Goal: Find specific page/section: Find specific page/section

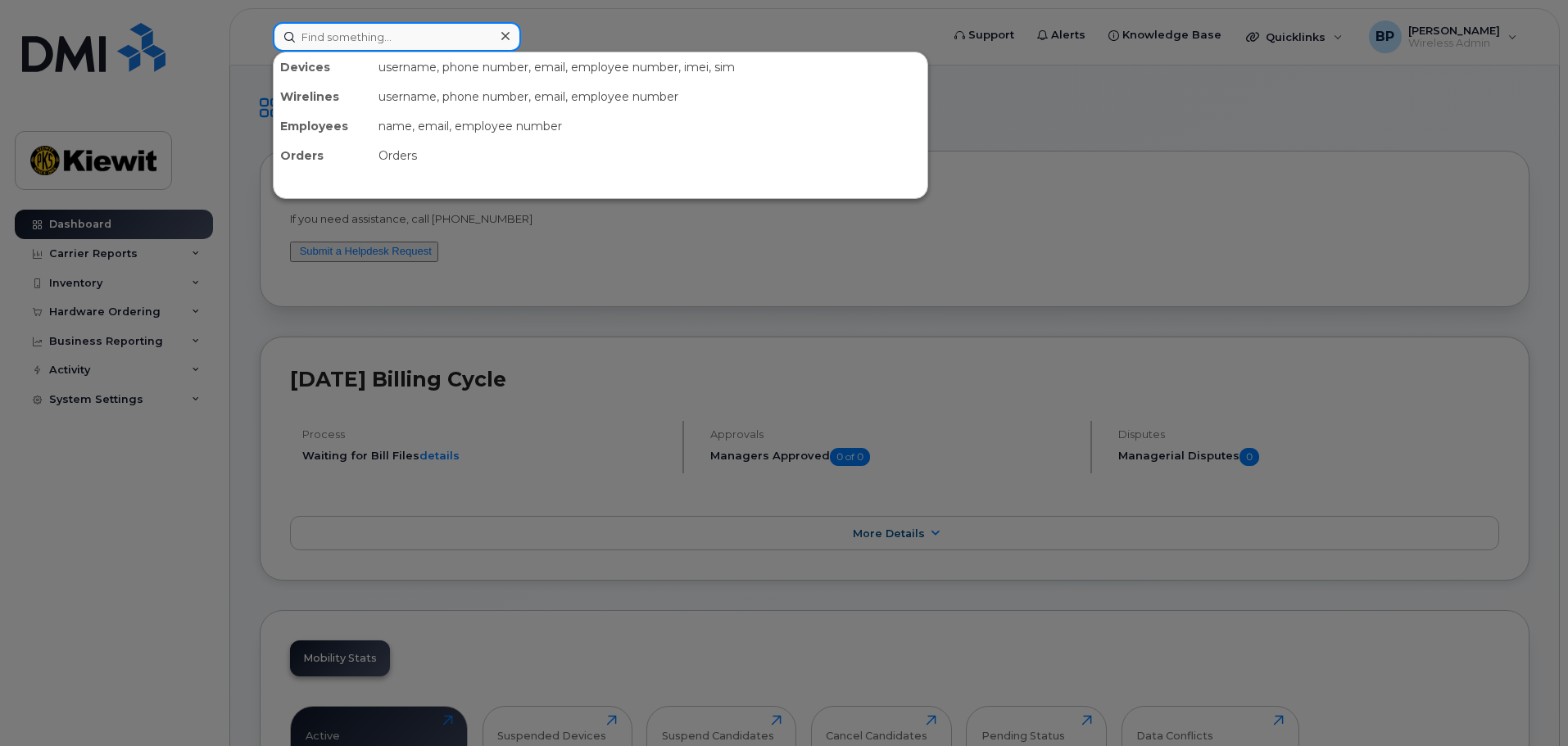
click at [313, 40] on input at bounding box center [396, 37] width 248 height 29
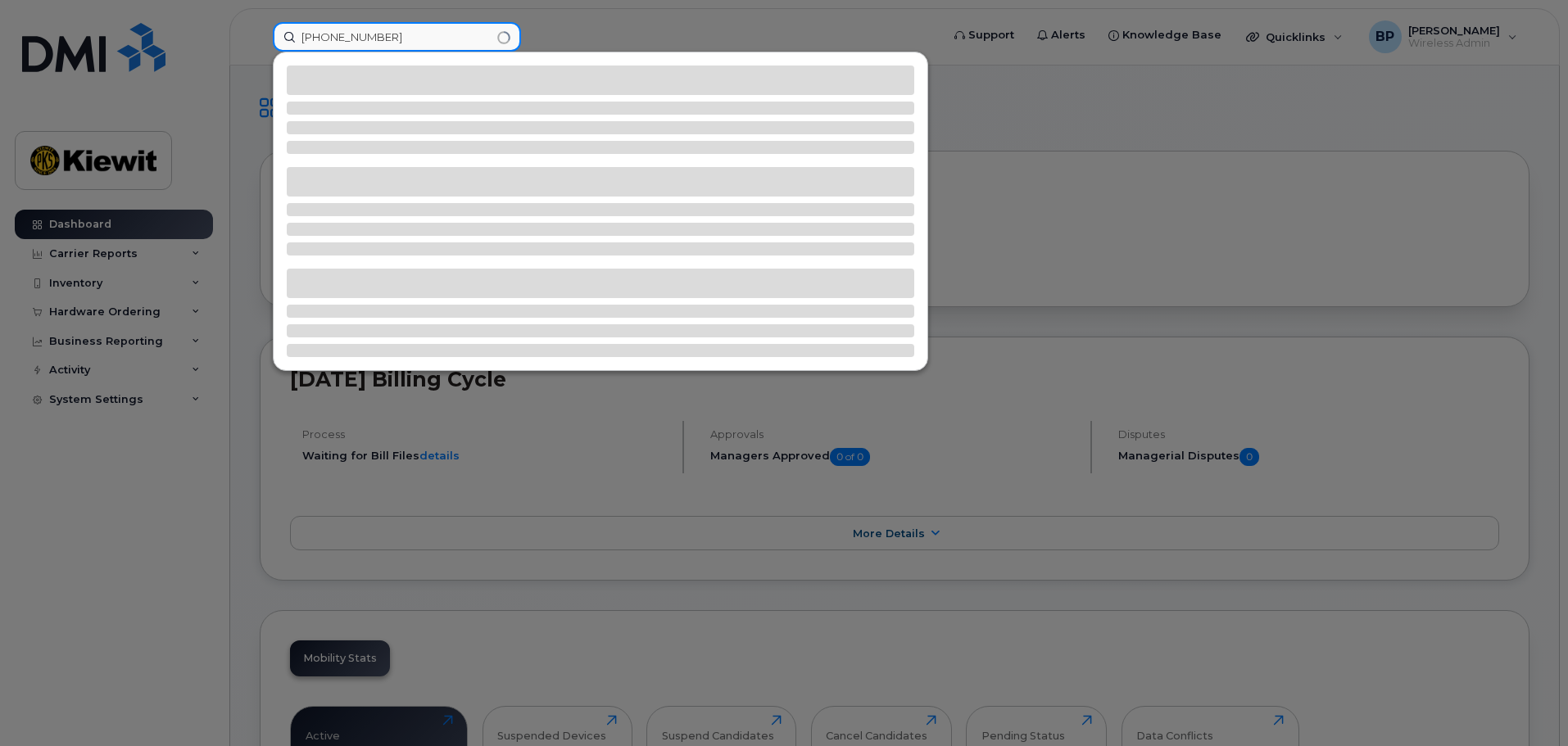
type input "[PHONE_NUMBER]"
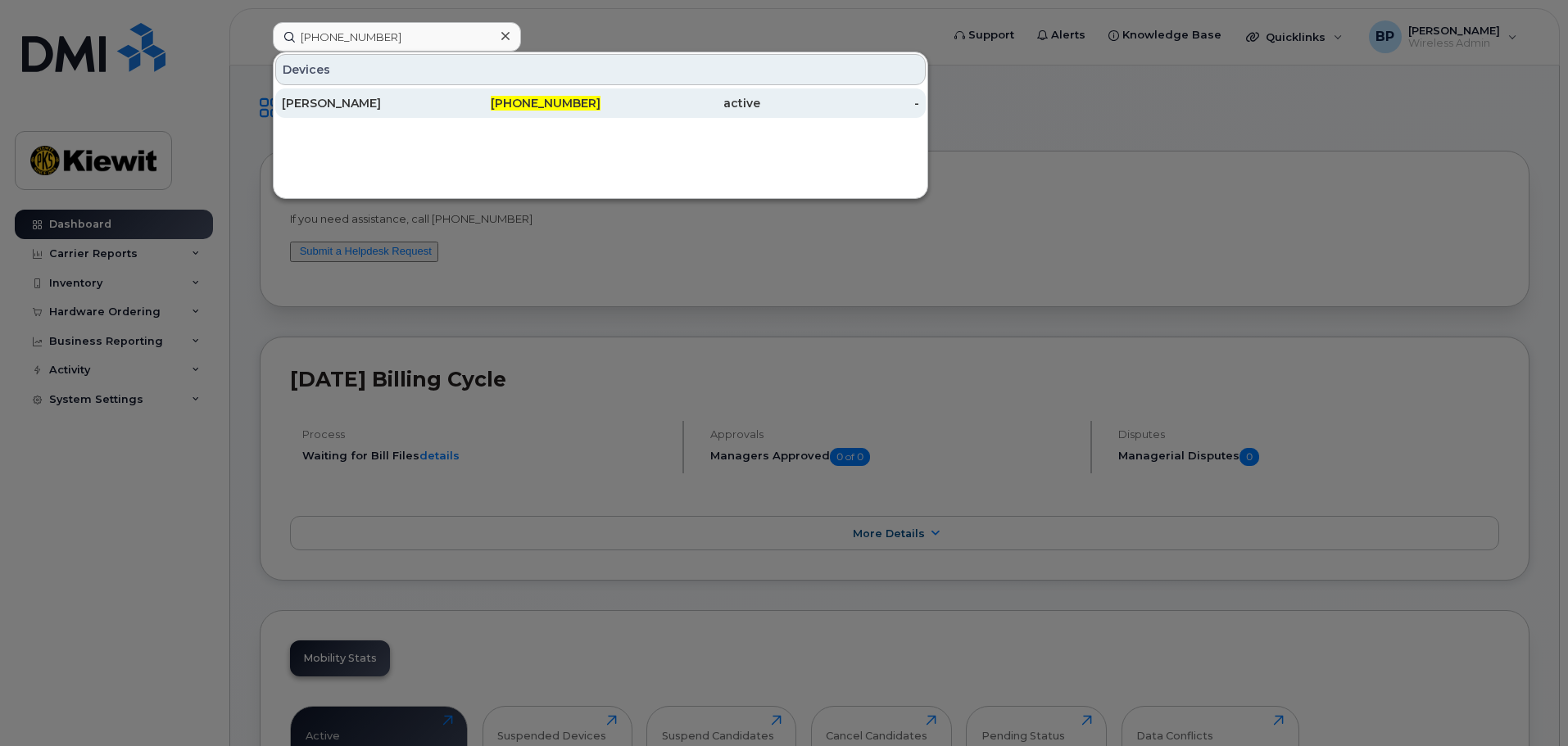
click at [361, 98] on div "[PERSON_NAME]" at bounding box center [362, 102] width 160 height 16
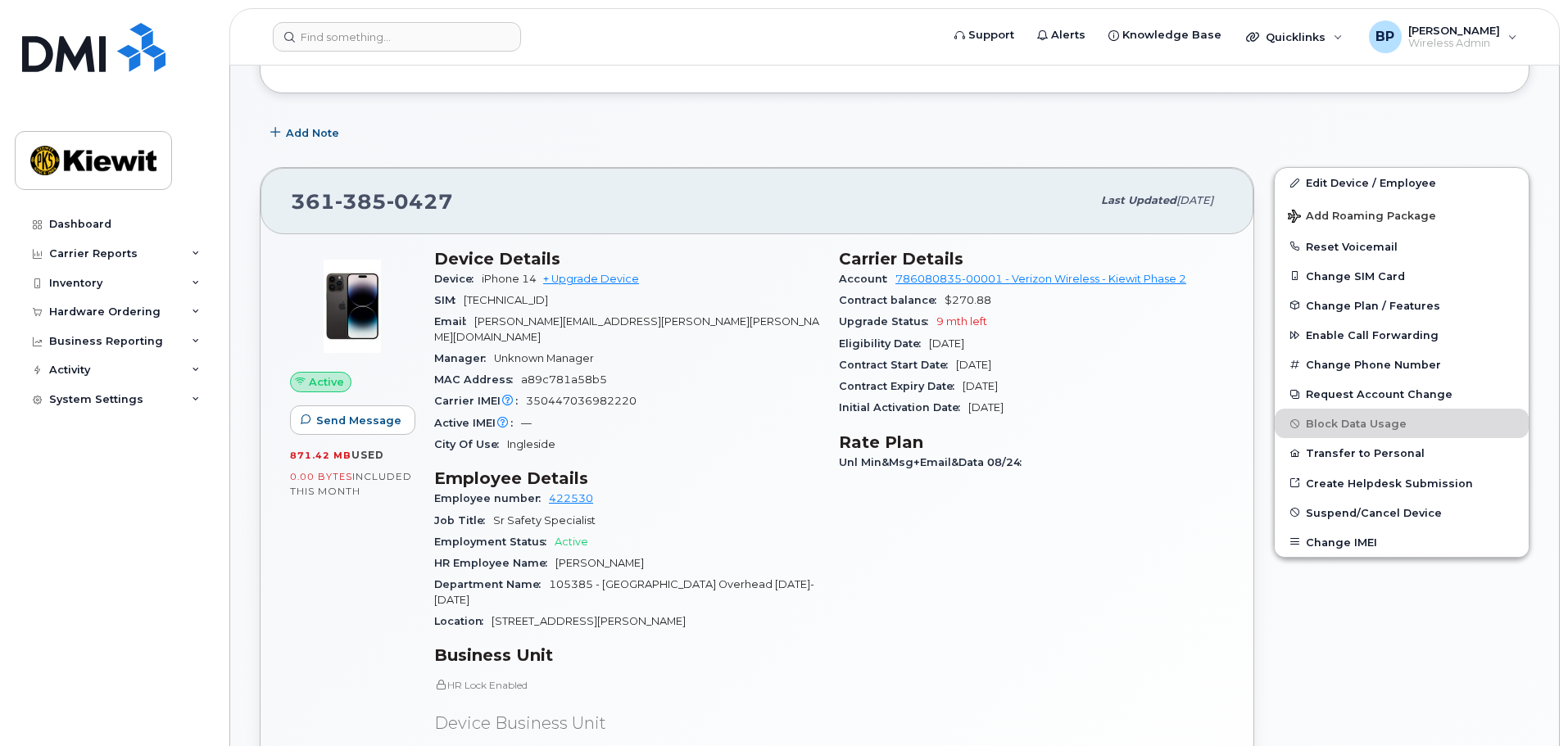
scroll to position [246, 0]
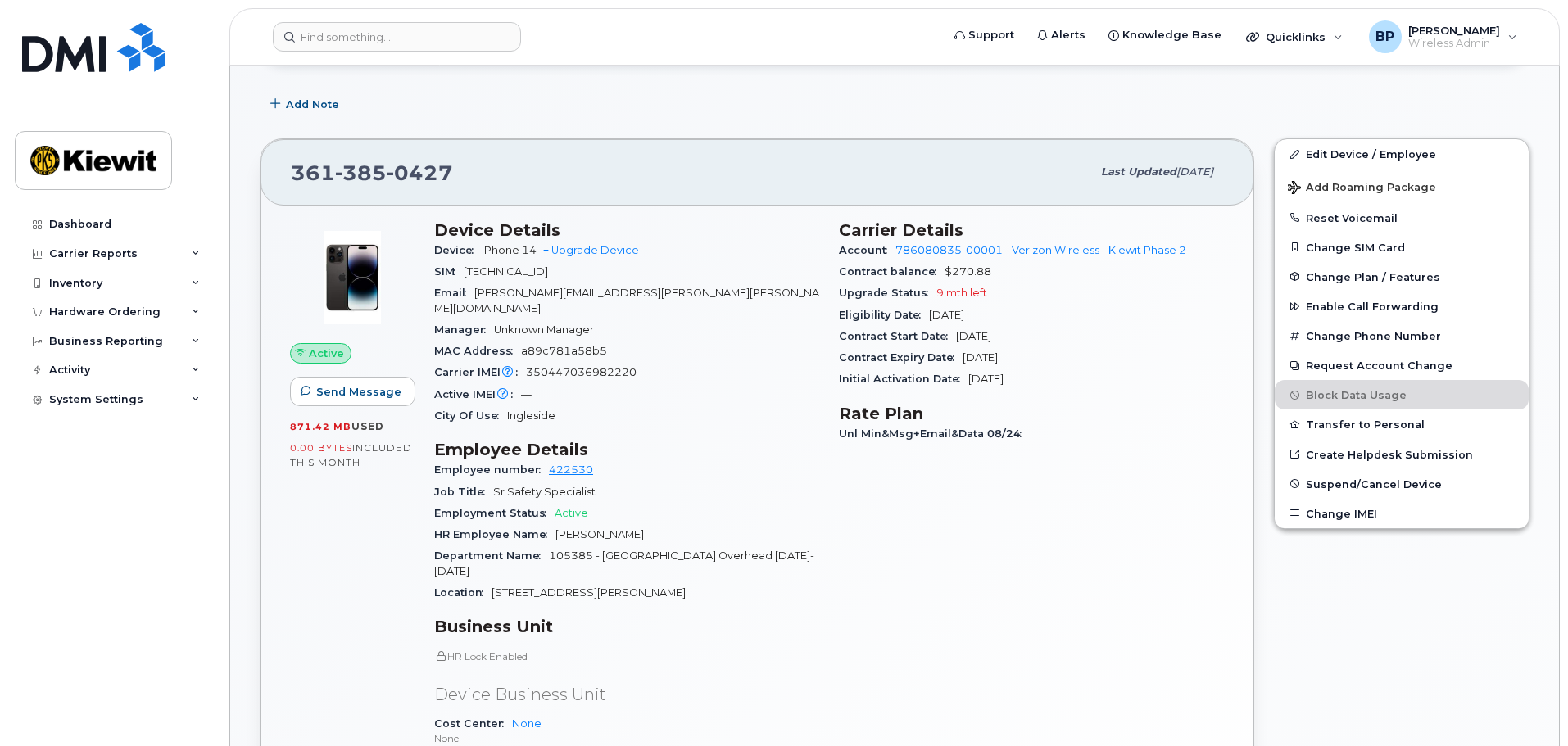
drag, startPoint x: 1110, startPoint y: 528, endPoint x: 1127, endPoint y: 498, distance: 34.5
click at [1112, 528] on div "Carrier Details Account 786080835-00001 - Verizon Wireless - Kiewit Phase 2 Con…" at bounding box center [1031, 548] width 405 height 675
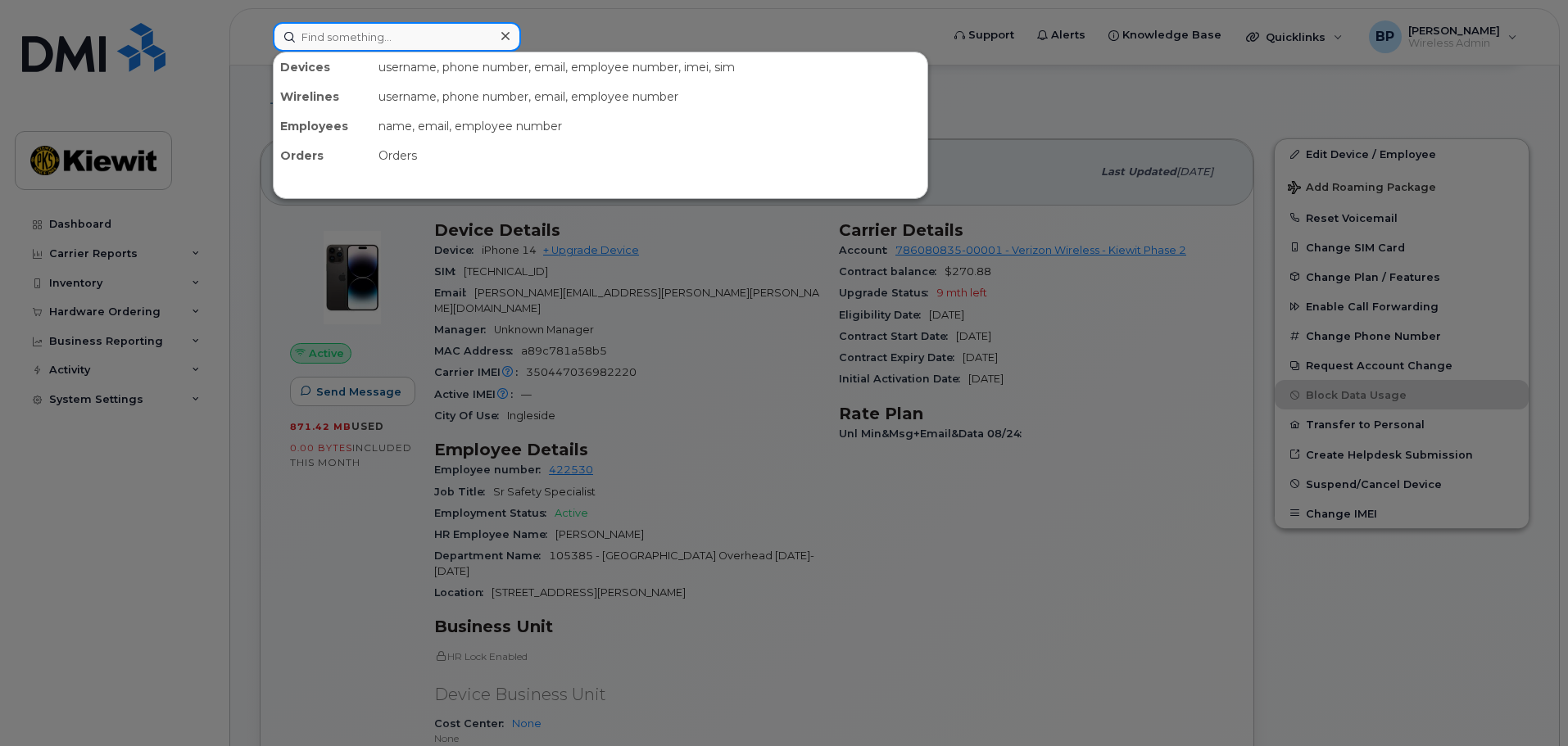
click at [412, 48] on input at bounding box center [396, 37] width 248 height 29
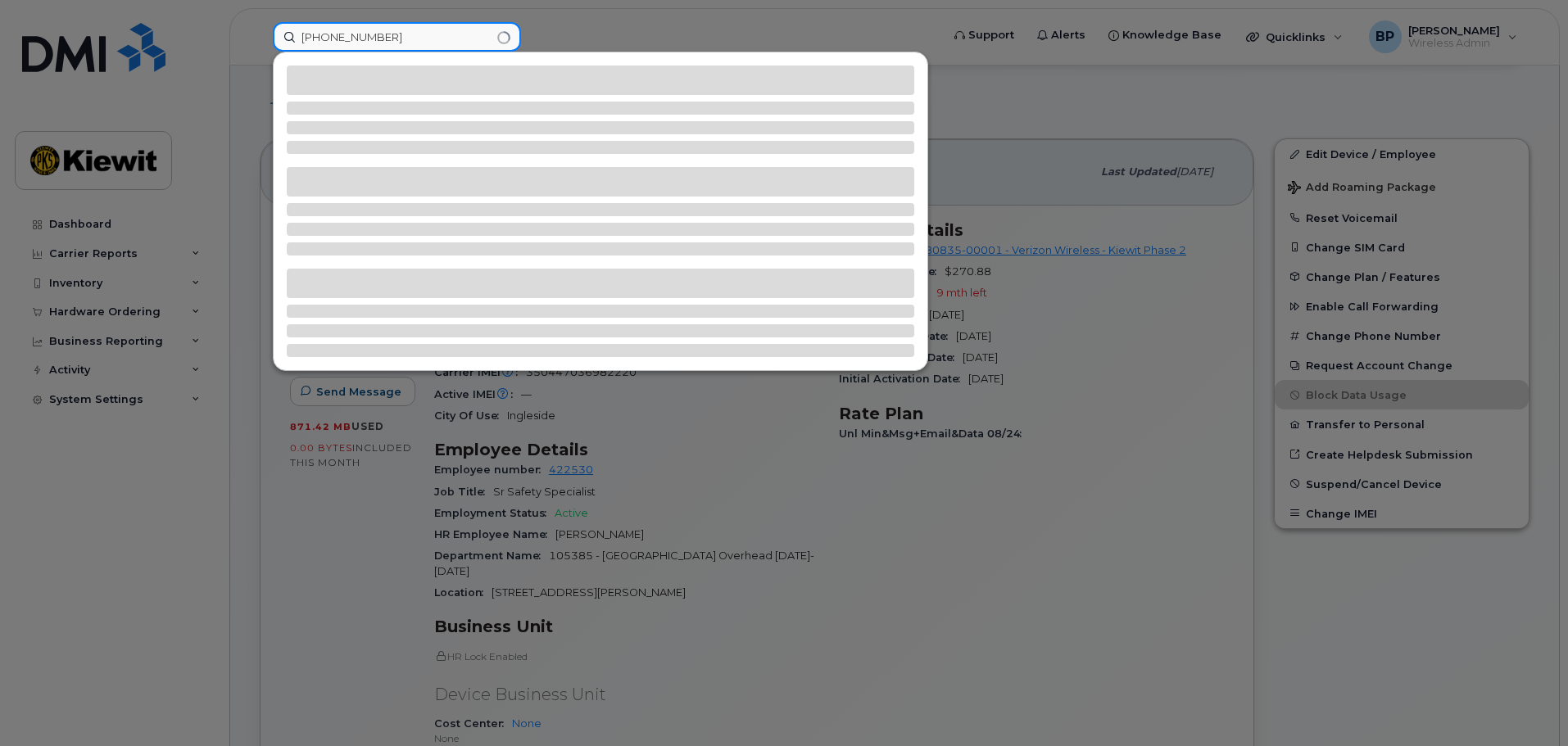
type input "361-385-0603"
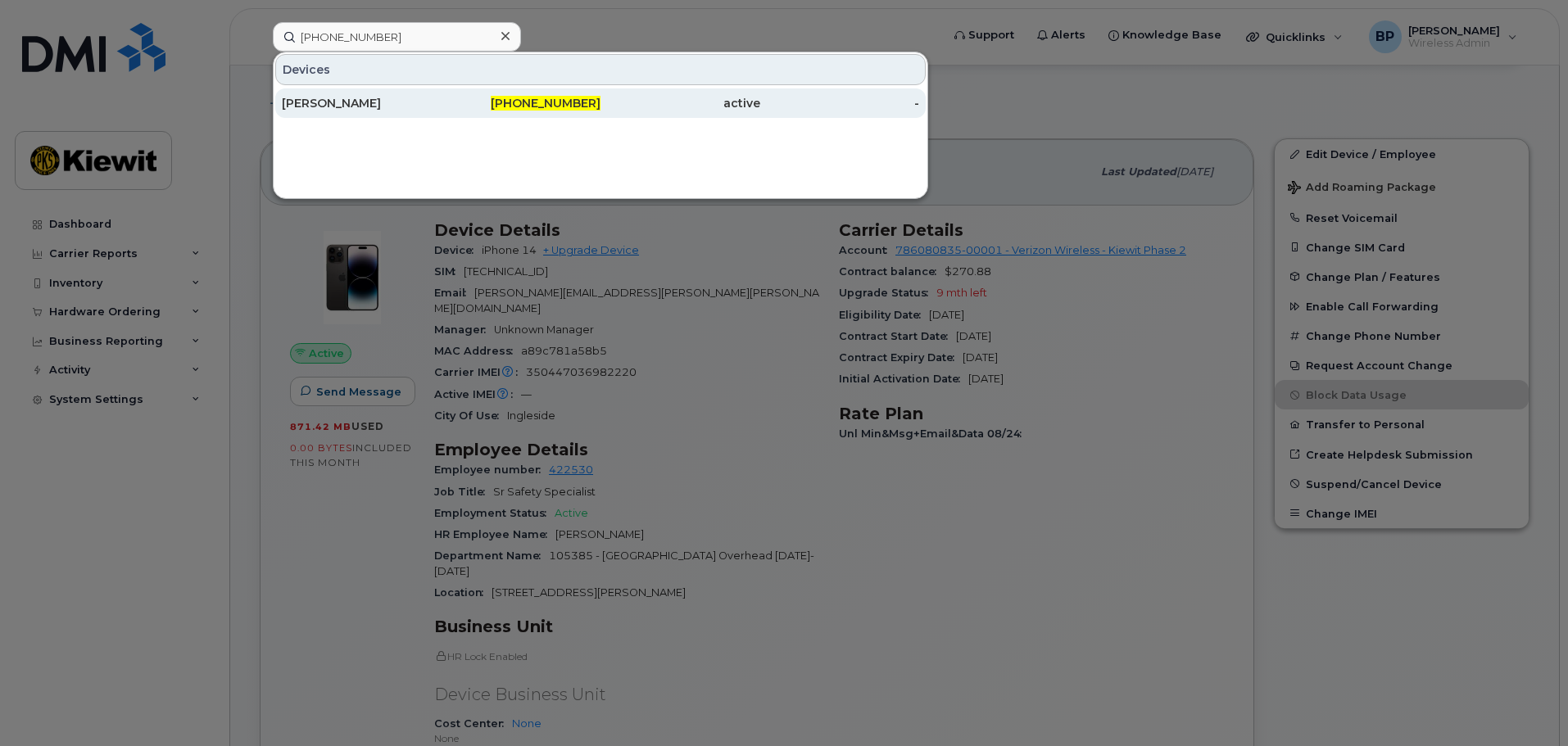
click at [327, 101] on div "ADAN SALINAS" at bounding box center [362, 102] width 160 height 16
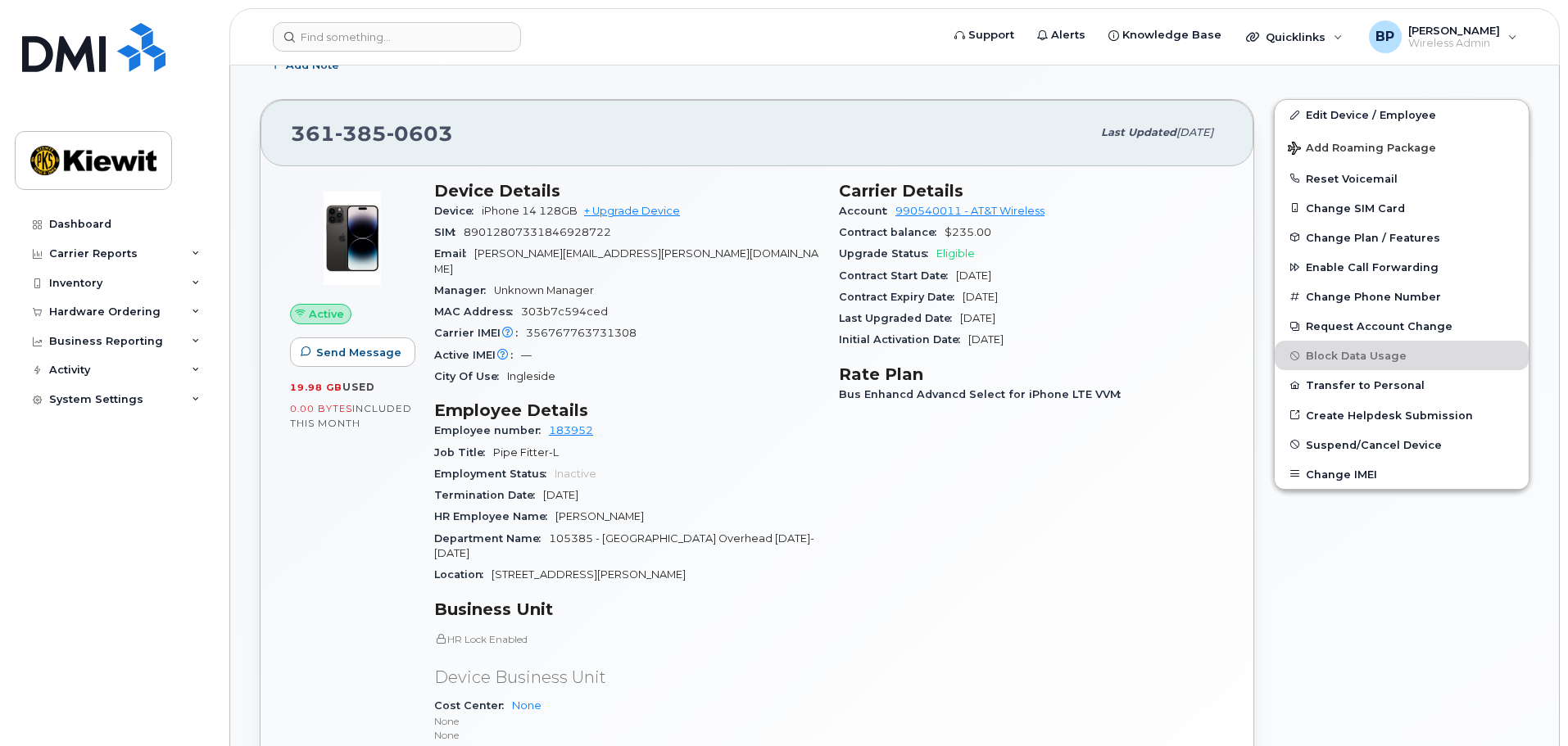
scroll to position [246, 0]
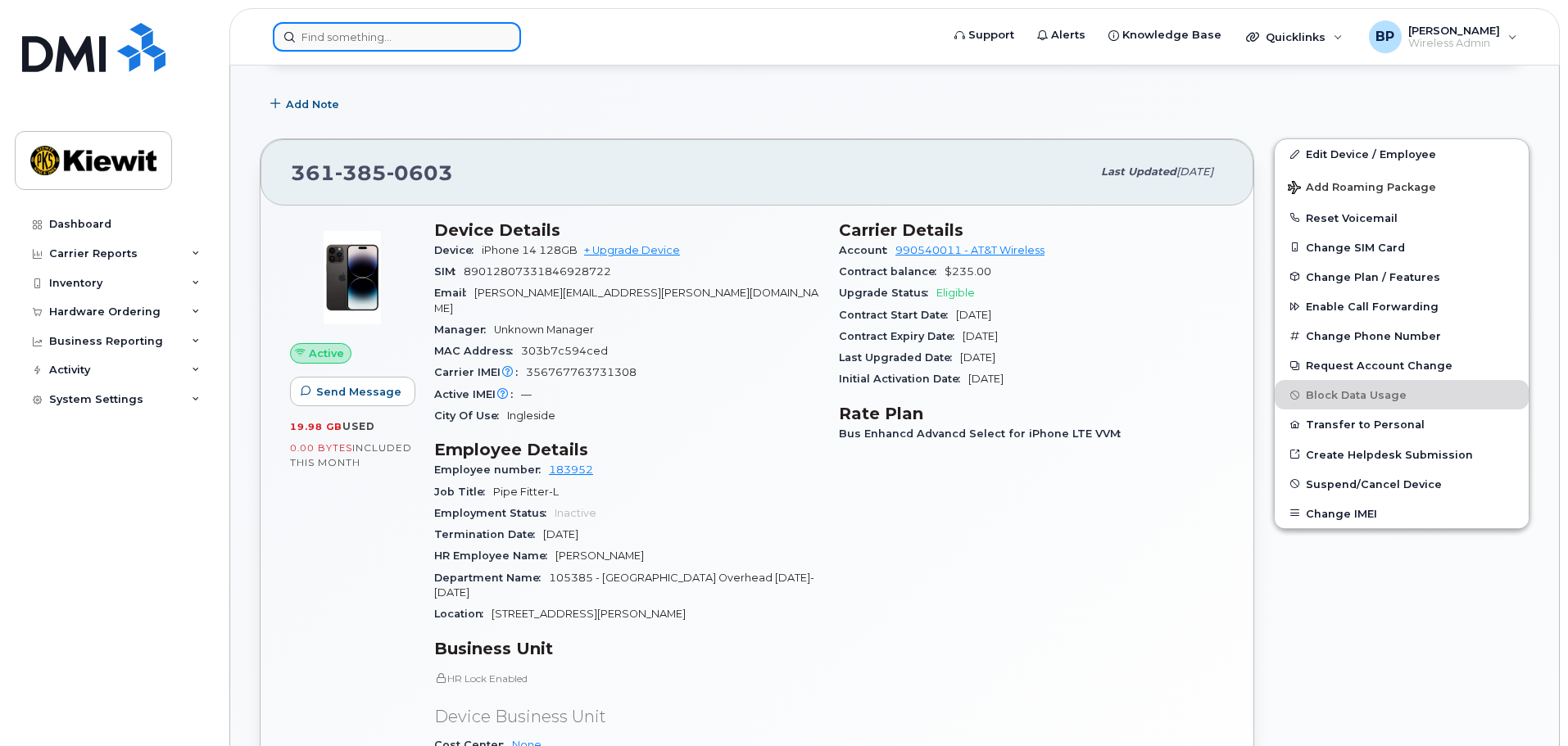
click at [299, 39] on input at bounding box center [396, 37] width 248 height 29
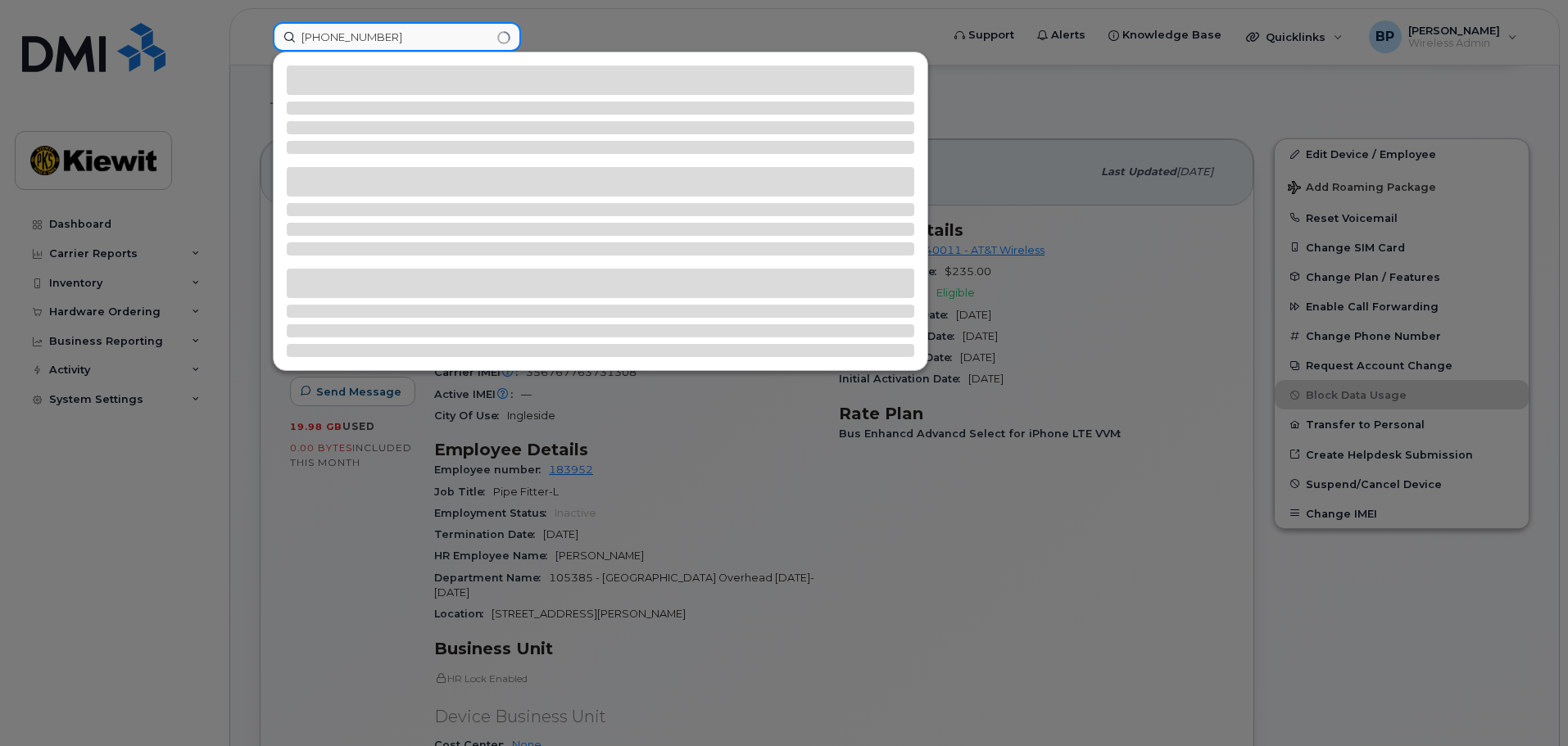
type input "361-563-2957"
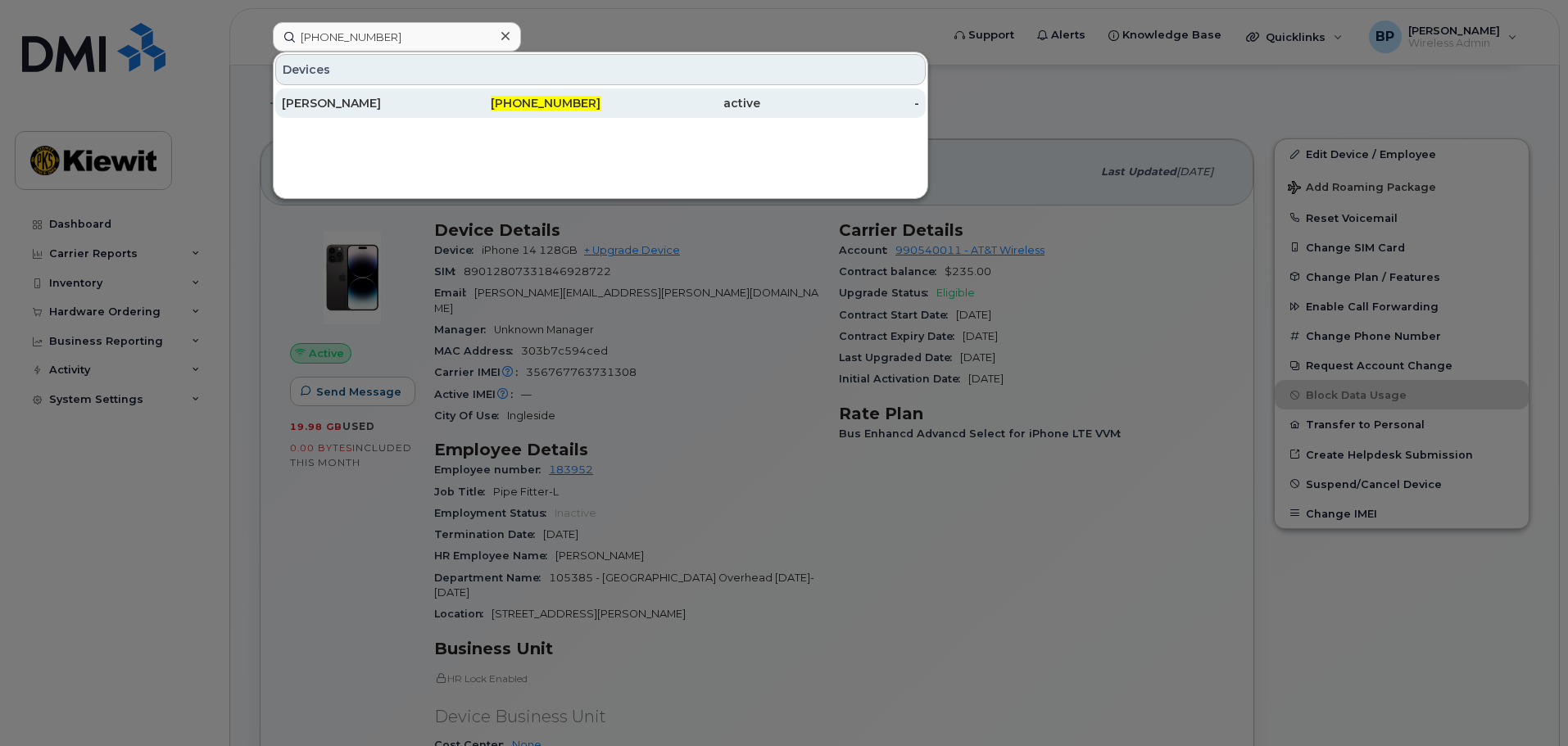
click at [365, 110] on div "NICKALAUS CAMPBELL" at bounding box center [362, 102] width 160 height 16
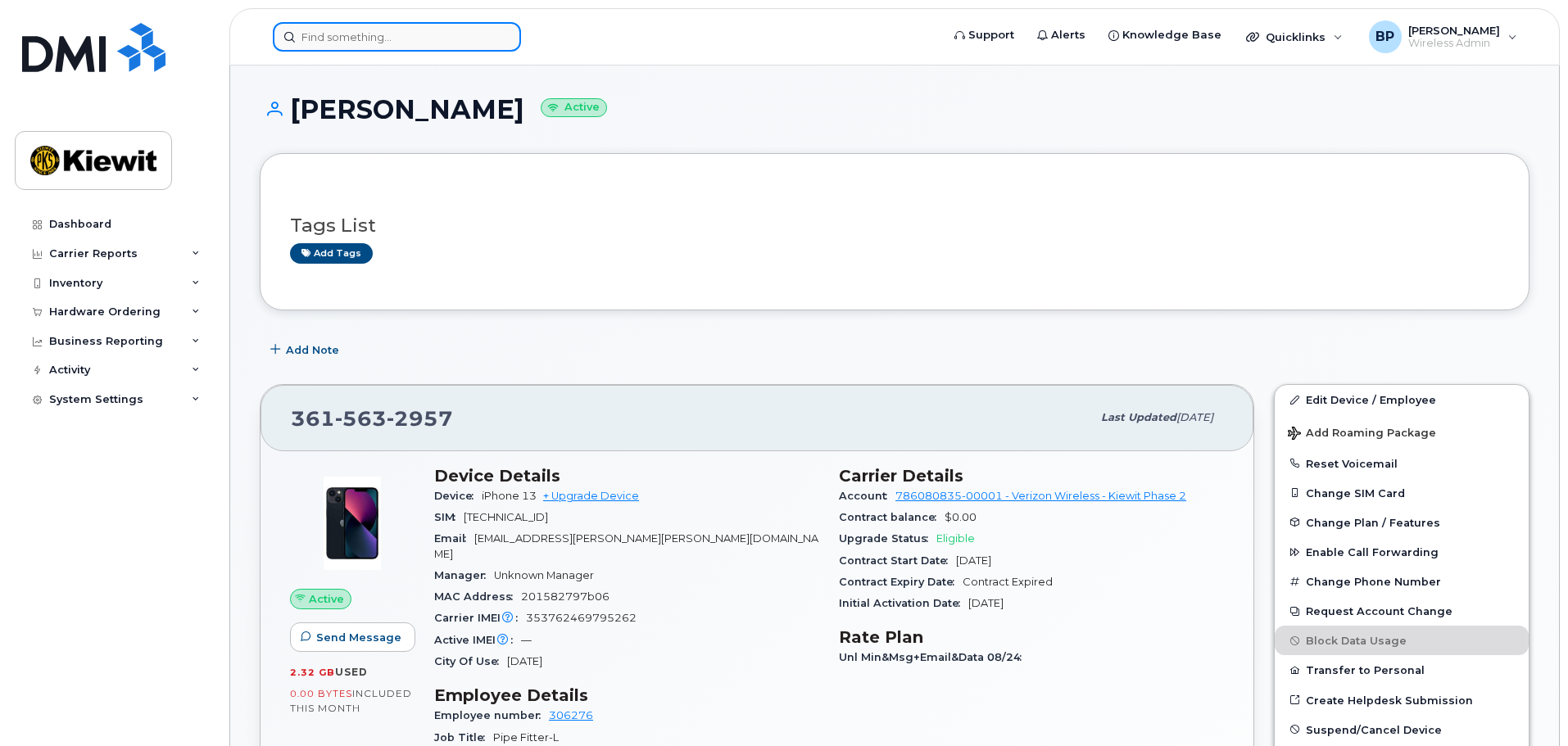
click at [449, 26] on input at bounding box center [396, 37] width 248 height 29
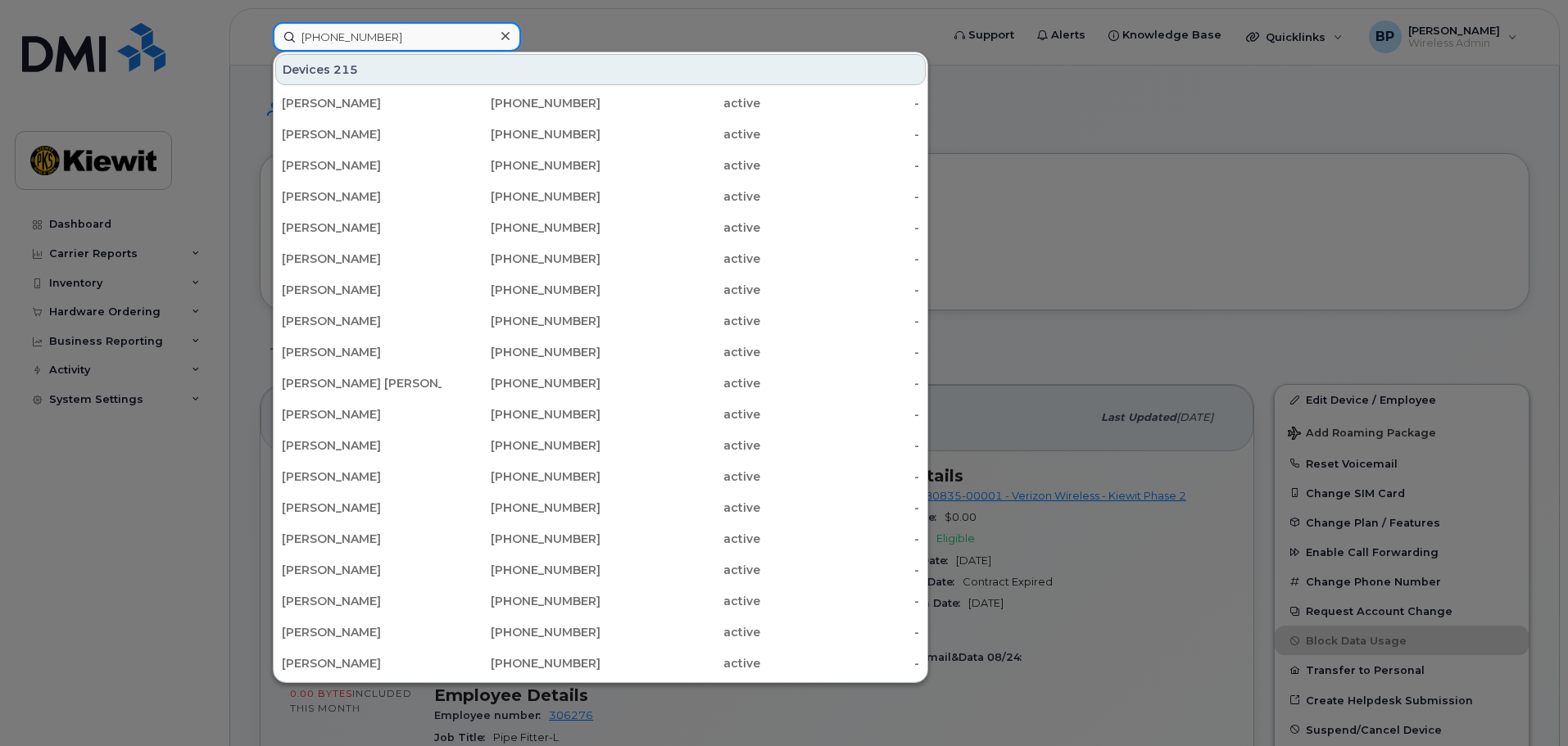
type input "361-238-9513"
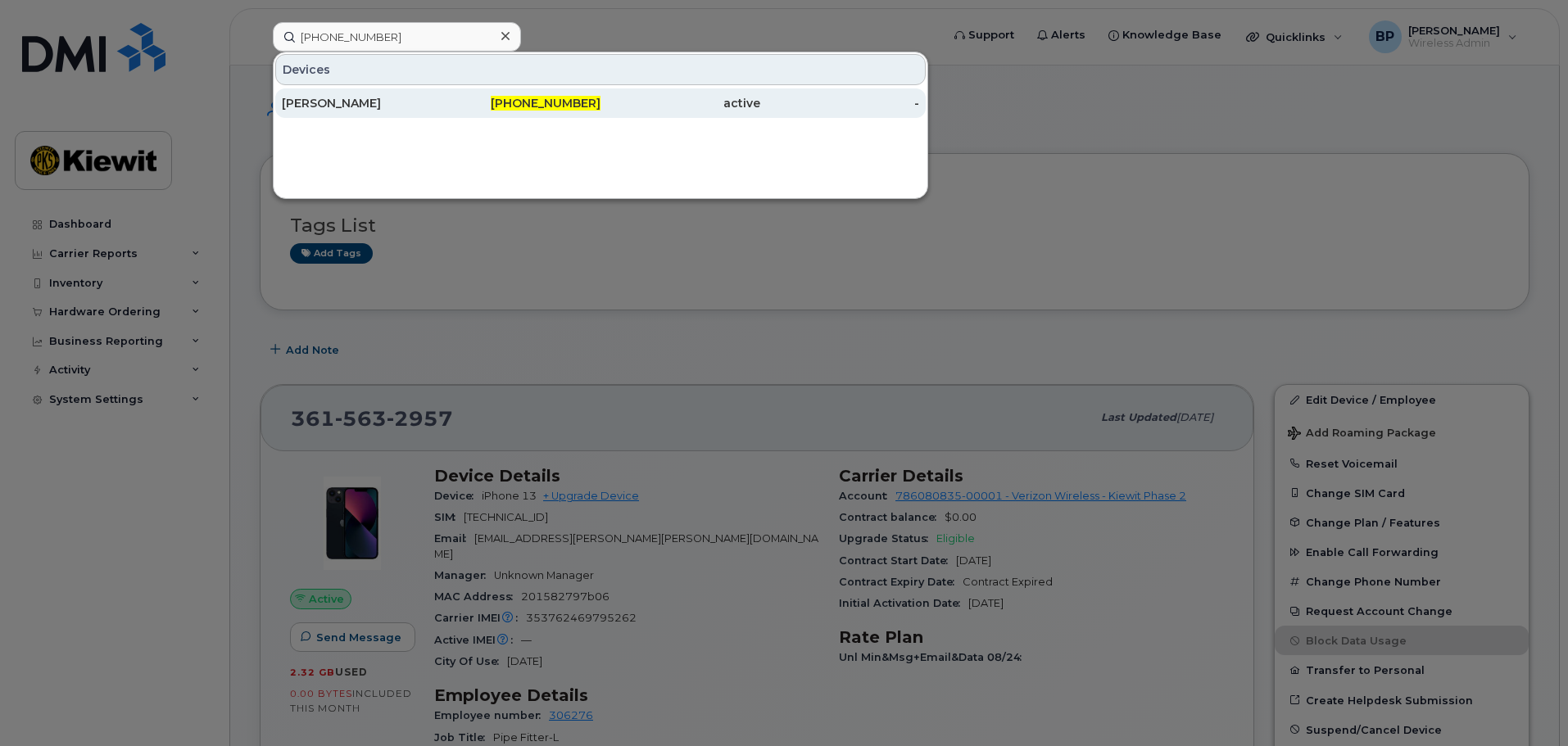
click at [365, 99] on div "GABRIEL GONZALES" at bounding box center [362, 102] width 160 height 16
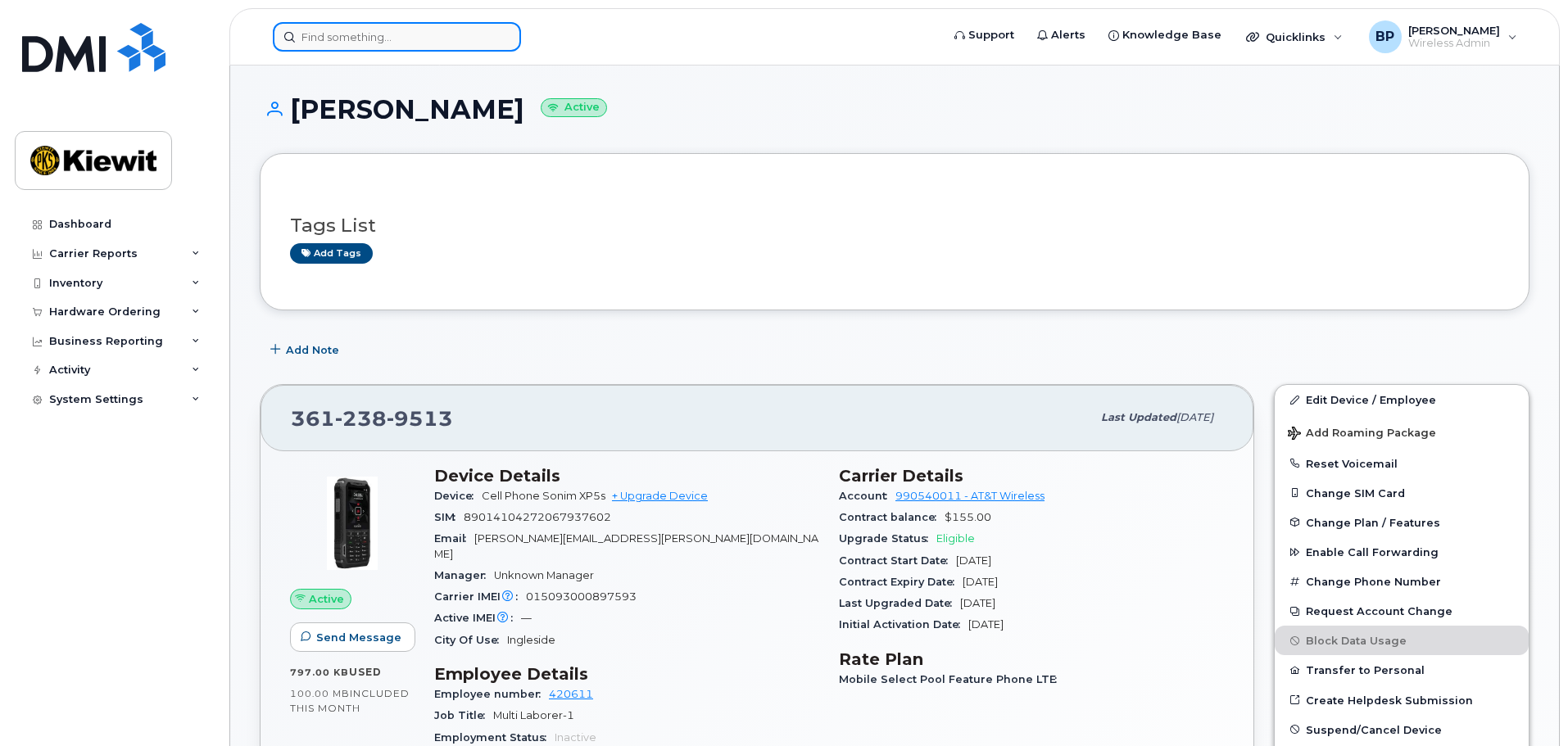
click at [356, 39] on input at bounding box center [396, 37] width 248 height 29
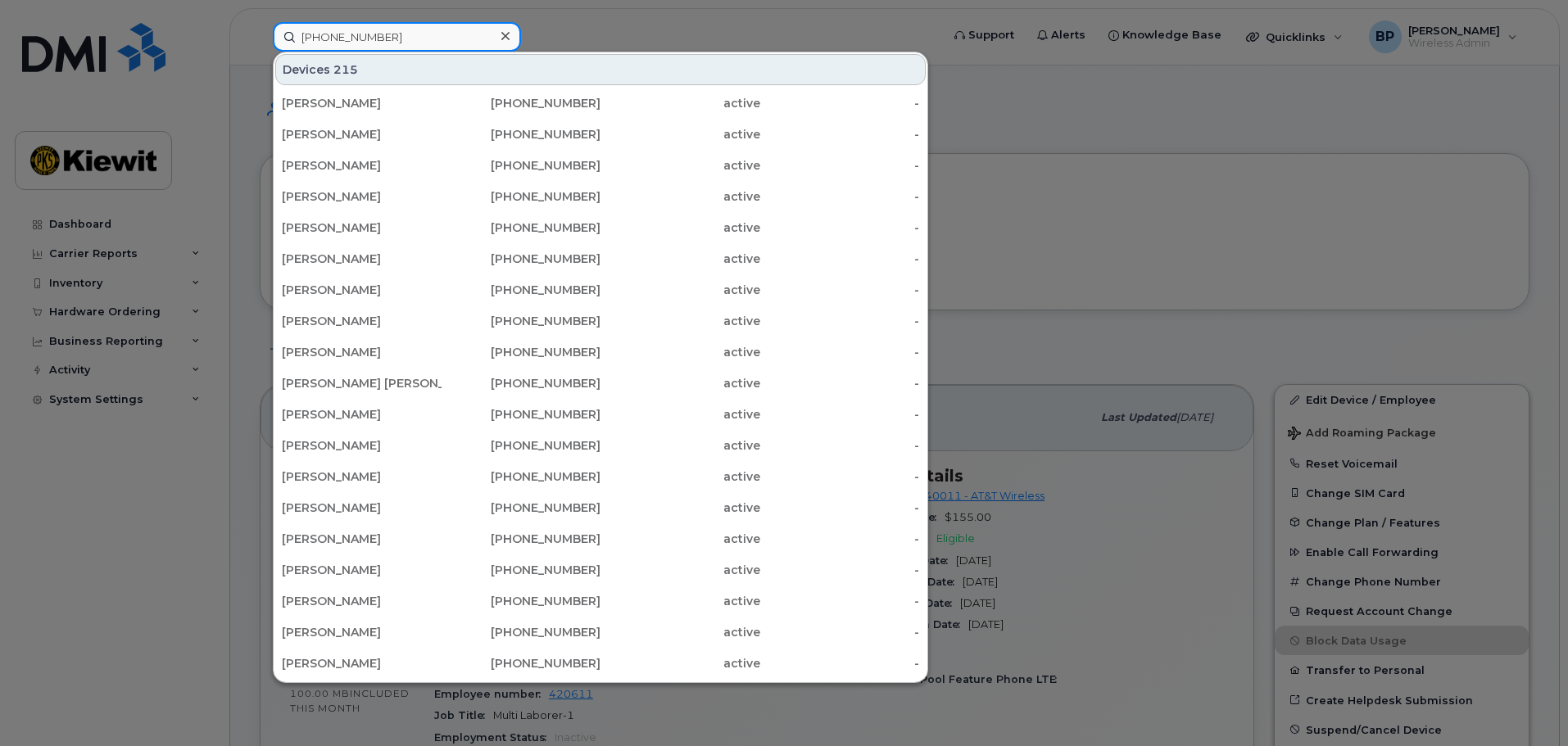
type input "[PHONE_NUMBER]"
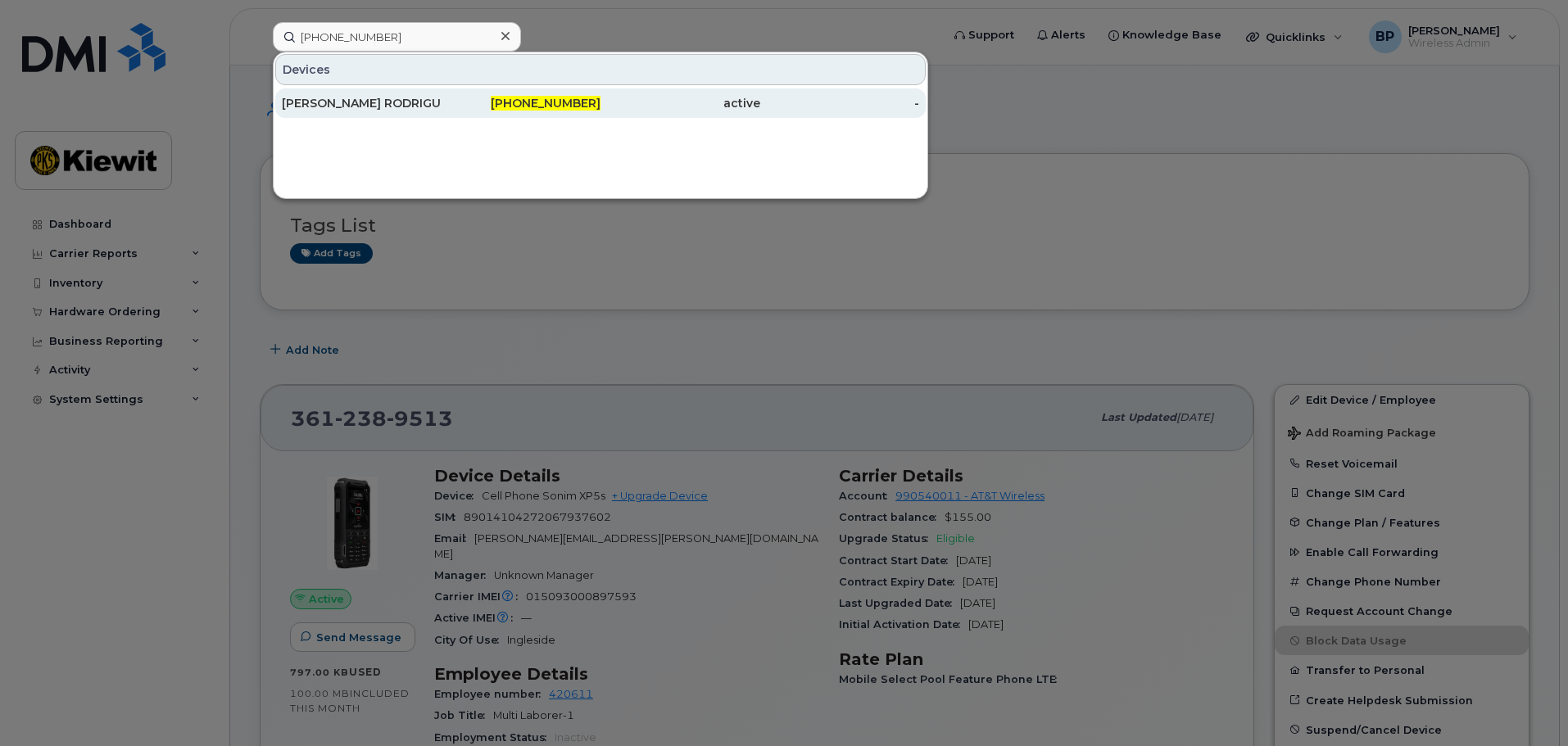
click at [355, 105] on div "[PERSON_NAME] RODRIGUEZ2" at bounding box center [362, 102] width 160 height 16
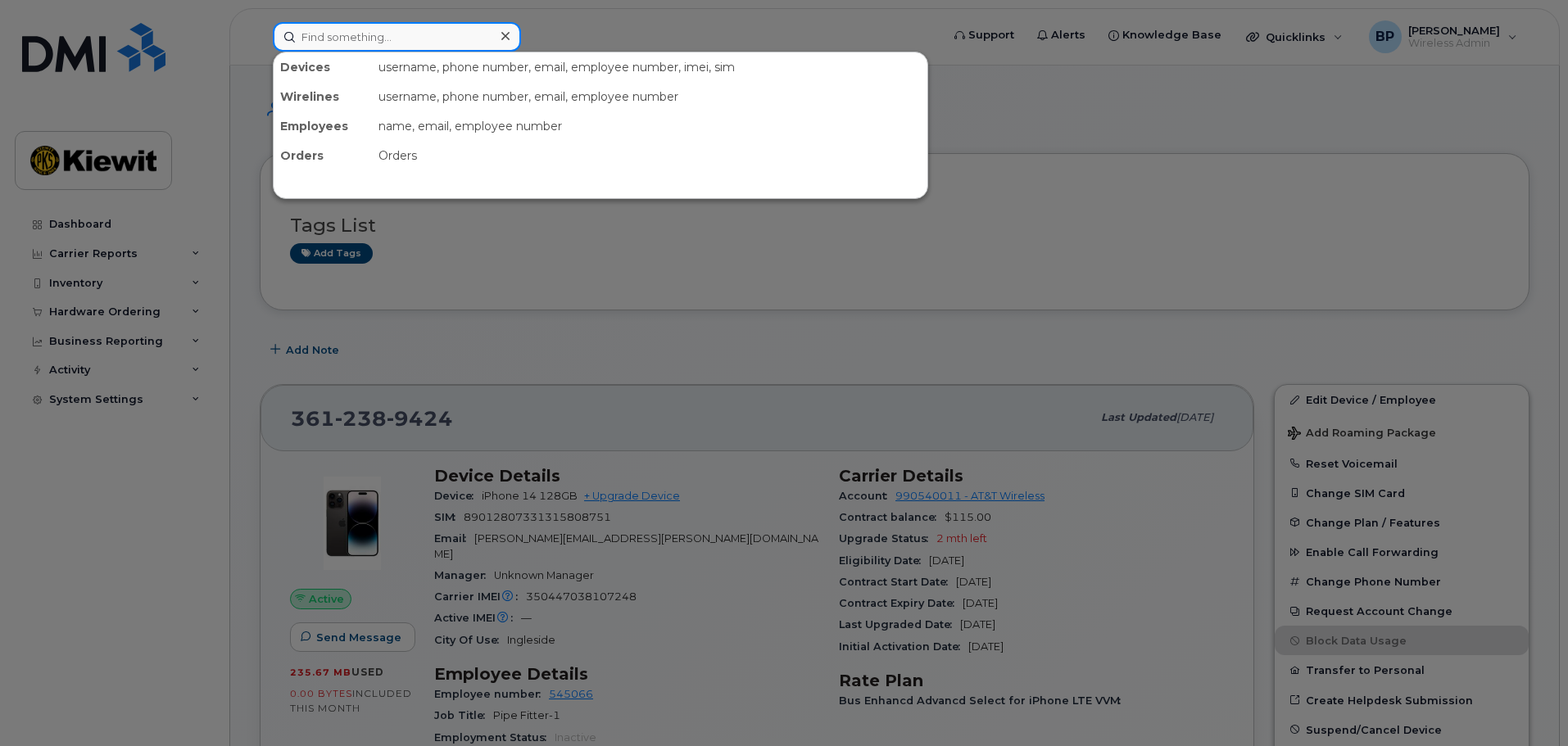
click at [384, 35] on input at bounding box center [396, 37] width 248 height 29
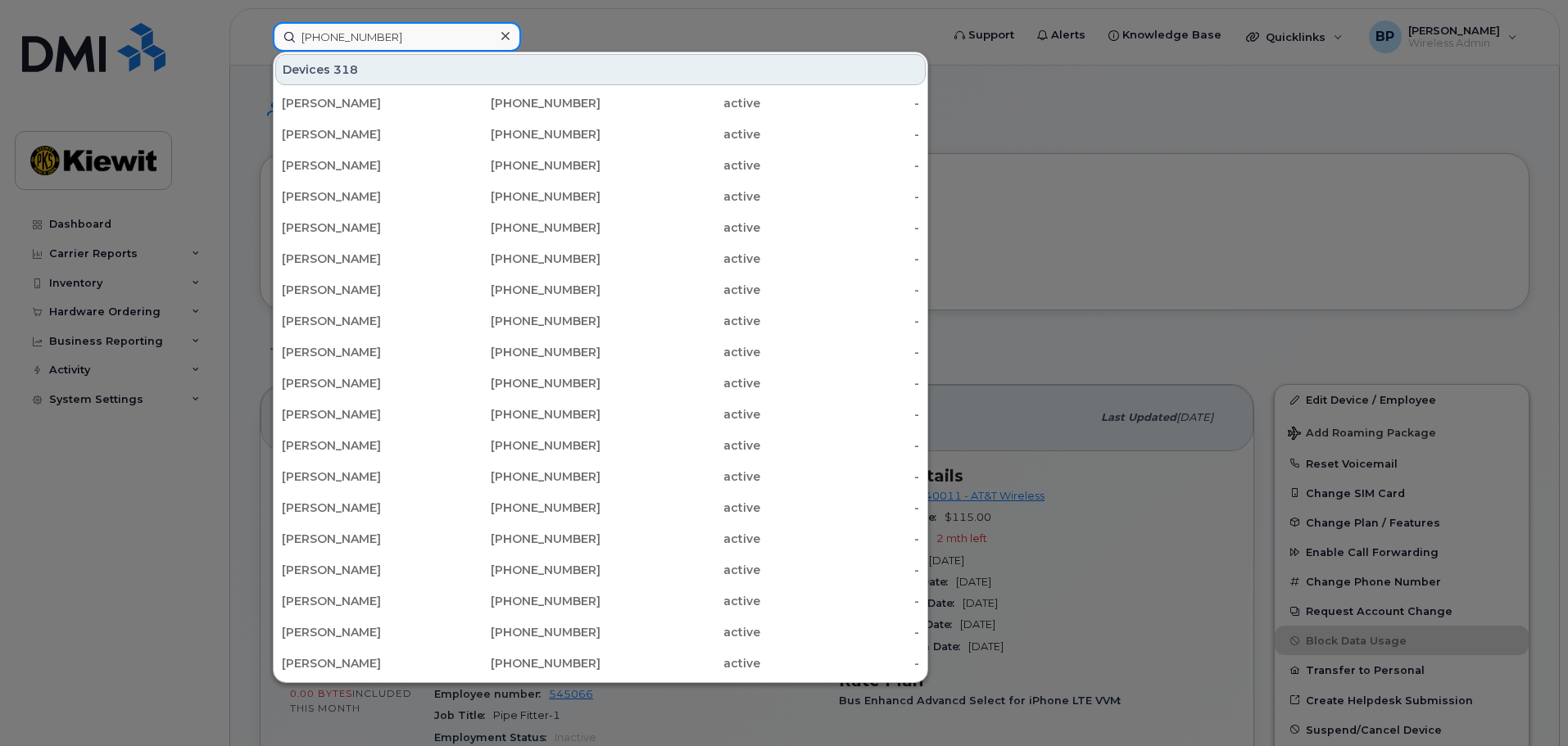
type input "[PHONE_NUMBER]"
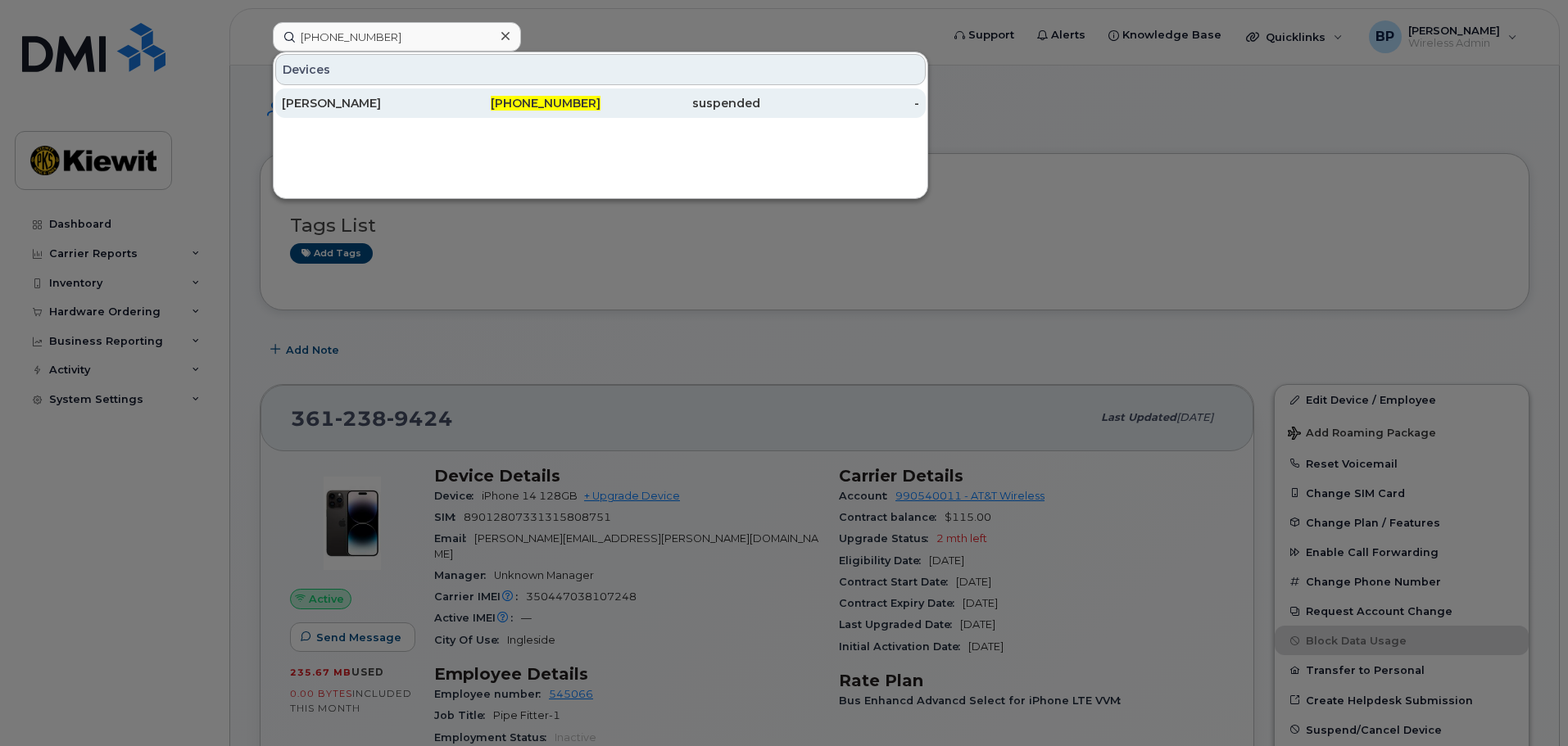
click at [313, 108] on div "BENITO LUNA JR" at bounding box center [362, 102] width 160 height 16
